Goal: Information Seeking & Learning: Find specific page/section

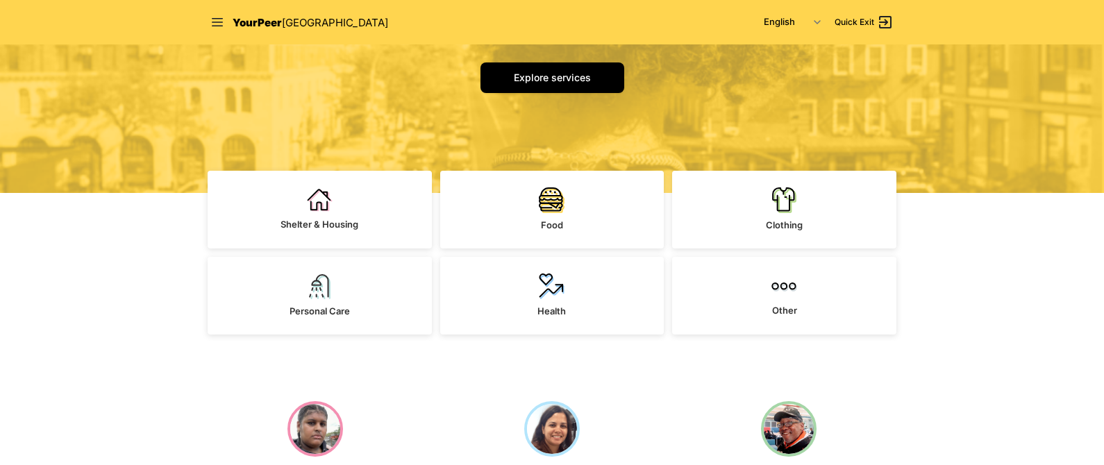
scroll to position [219, 0]
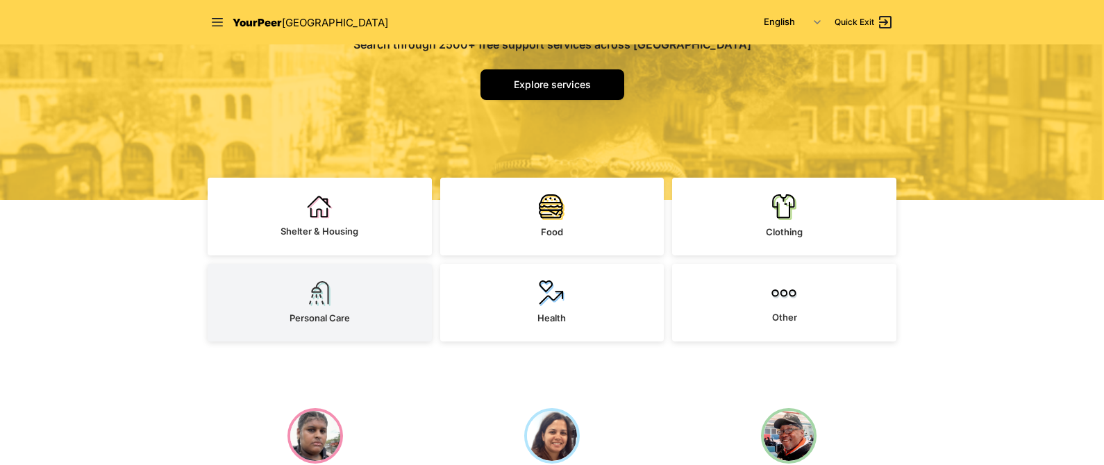
click at [344, 297] on link "Personal Care" at bounding box center [320, 303] width 224 height 78
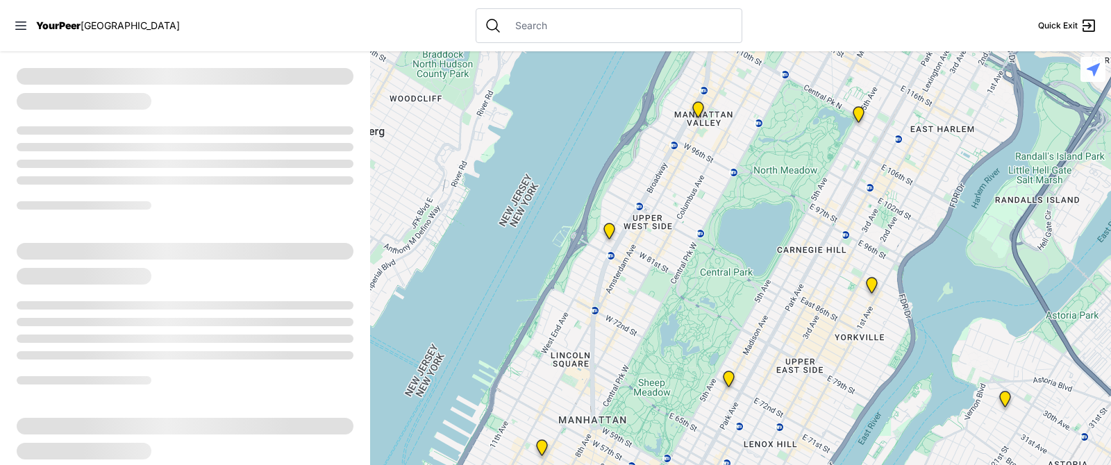
select select "recentlyUpdated"
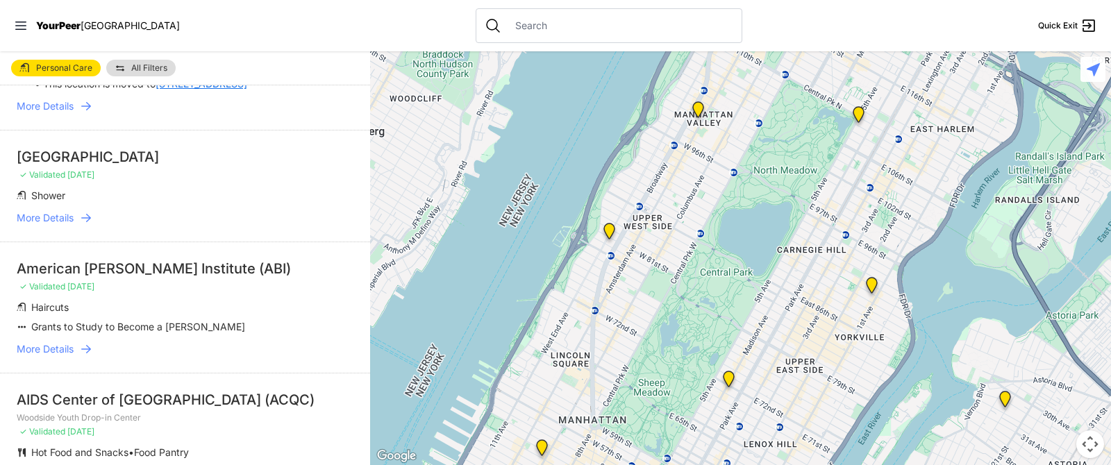
scroll to position [824, 0]
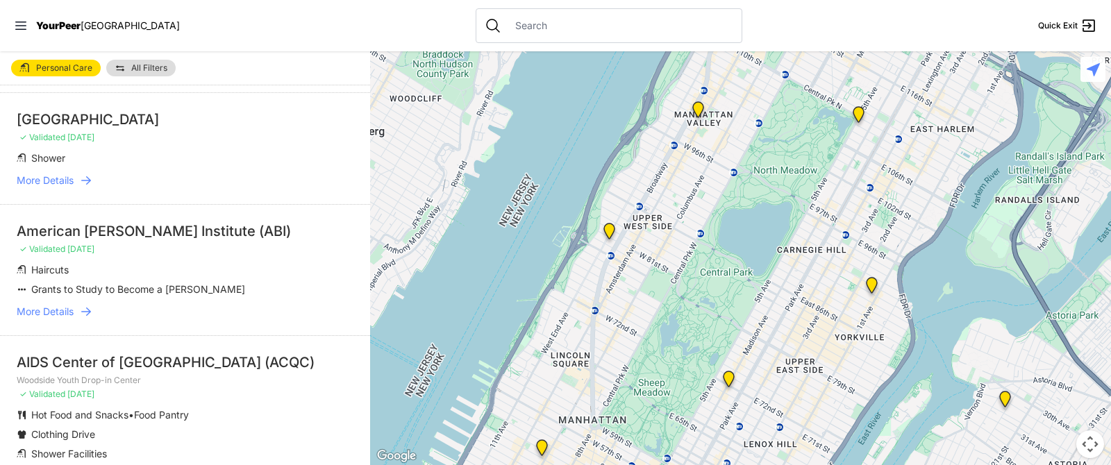
click at [81, 181] on icon at bounding box center [86, 180] width 10 height 8
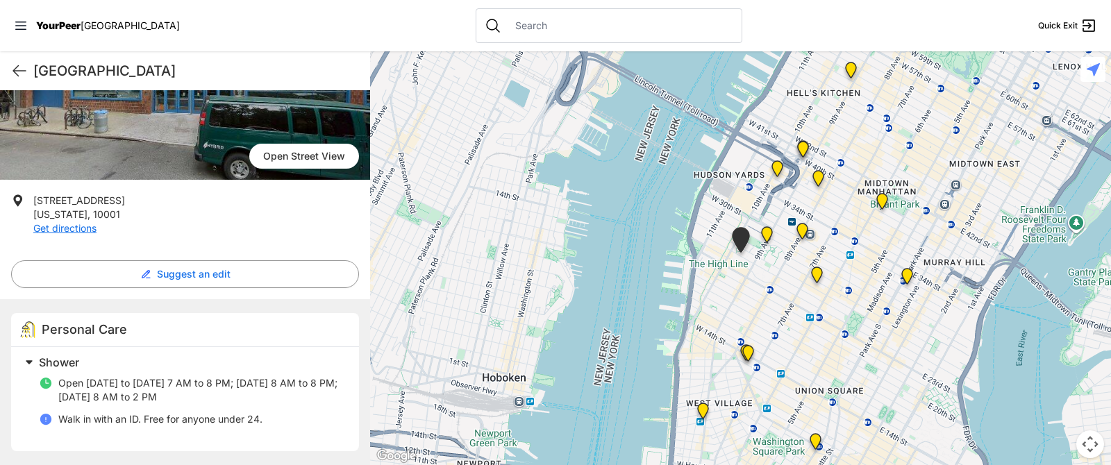
scroll to position [159, 0]
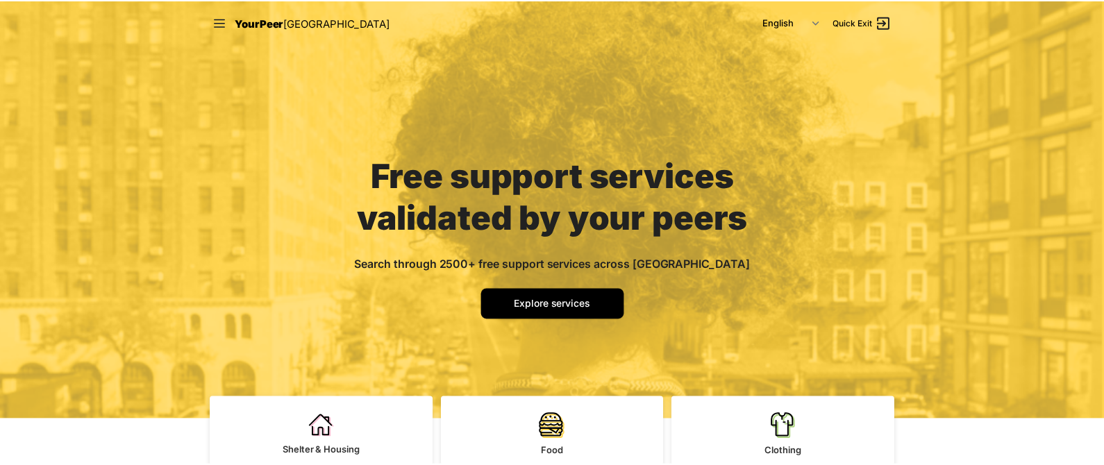
scroll to position [219, 0]
